Goal: Find specific page/section: Find specific page/section

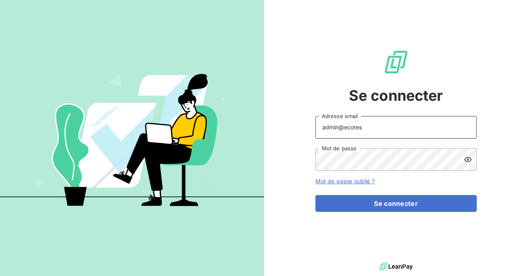
click at [368, 129] on input "admin@ecores" at bounding box center [395, 127] width 161 height 23
type input "admin@klygroupe"
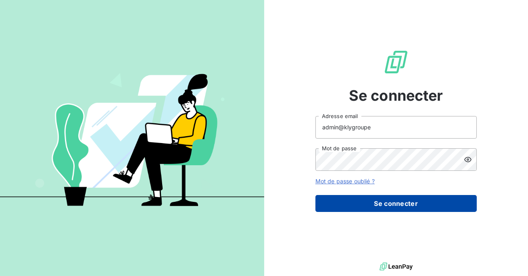
click at [369, 203] on button "Se connecter" at bounding box center [395, 203] width 161 height 17
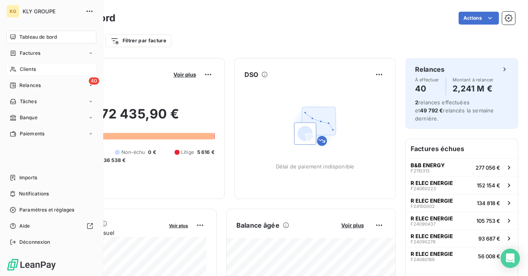
click at [19, 67] on div "Clients" at bounding box center [51, 69] width 90 height 13
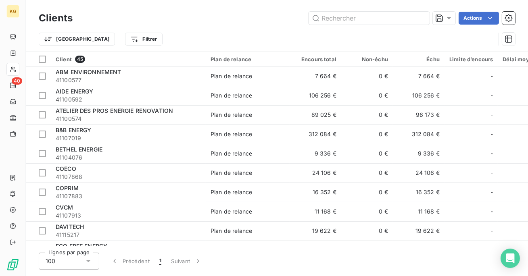
type input "ECO FREE ENERGY"
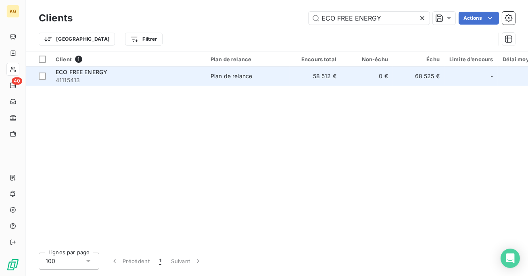
click at [181, 77] on span "41115413" at bounding box center [128, 80] width 145 height 8
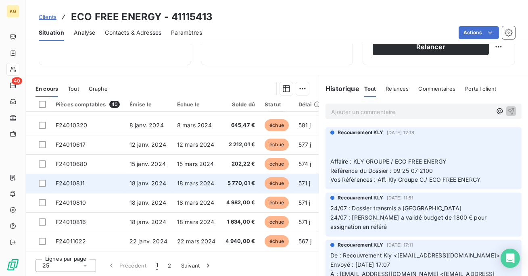
scroll to position [161, 0]
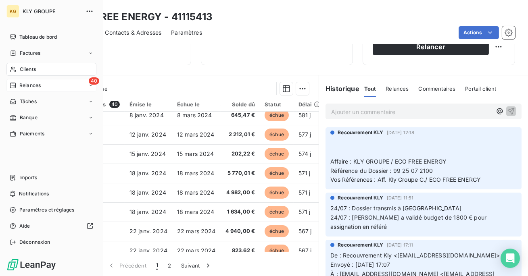
click at [24, 90] on div "40 Relances" at bounding box center [51, 85] width 90 height 13
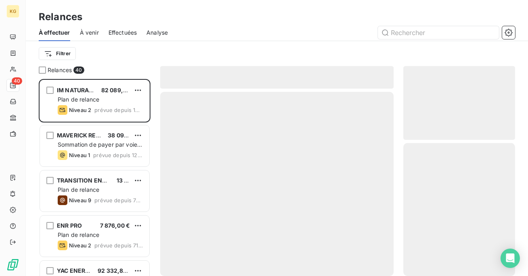
scroll to position [197, 112]
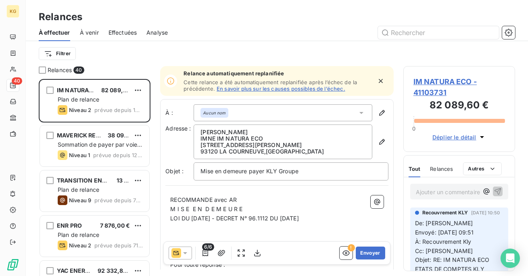
click at [117, 31] on span "Effectuées" at bounding box center [122, 33] width 29 height 8
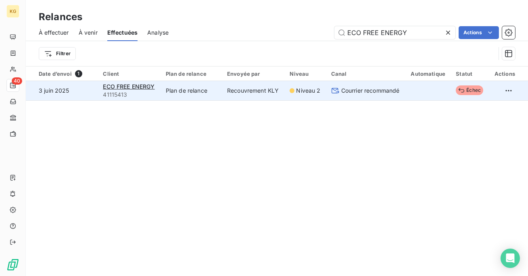
type input "ECO FREE ENERGY"
click at [194, 85] on td "Plan de relance" at bounding box center [191, 90] width 61 height 19
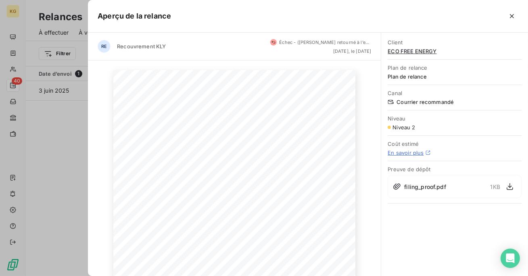
click at [429, 187] on span "filing_proof.pdf" at bounding box center [425, 187] width 42 height 8
click at [508, 185] on icon "button" at bounding box center [510, 187] width 8 height 8
click at [414, 184] on span "filing_proof.pdf" at bounding box center [425, 187] width 42 height 8
click at [508, 187] on icon "button" at bounding box center [510, 187] width 8 height 8
drag, startPoint x: 447, startPoint y: 49, endPoint x: 385, endPoint y: 50, distance: 61.3
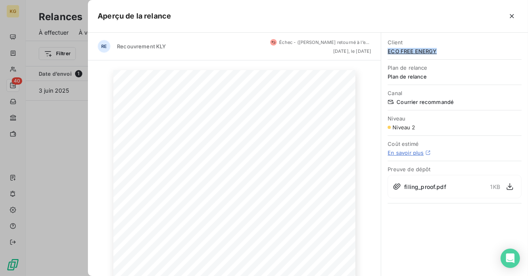
click at [385, 49] on div "Client ECO FREE ENERGY Plan de relance Plan de relance Canal Courrier recommand…" at bounding box center [454, 119] width 147 height 173
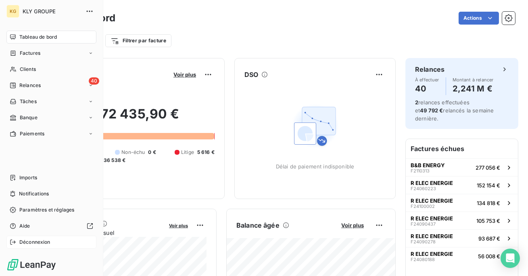
click at [29, 242] on span "Déconnexion" at bounding box center [34, 242] width 31 height 7
